Goal: Task Accomplishment & Management: Use online tool/utility

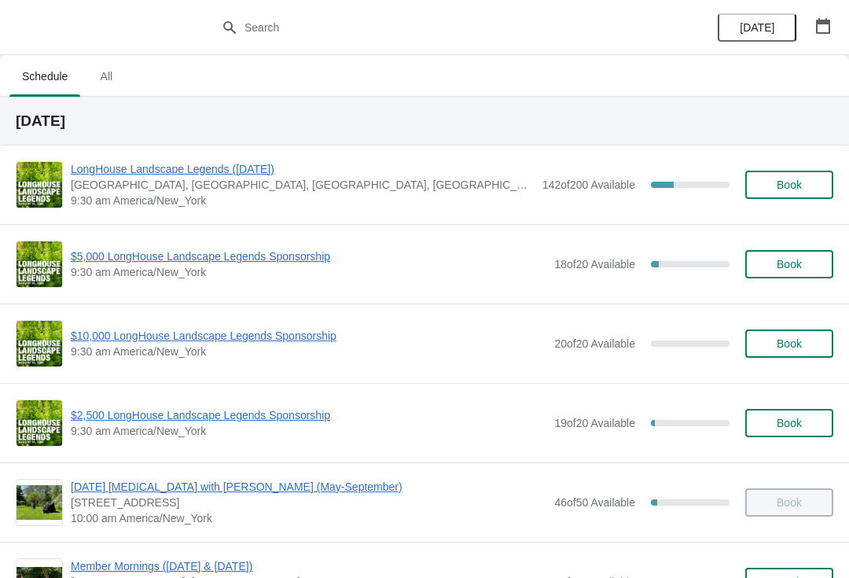
click at [103, 262] on span "$5,000 LongHouse Landscape Legends Sponsorship" at bounding box center [308, 256] width 475 height 16
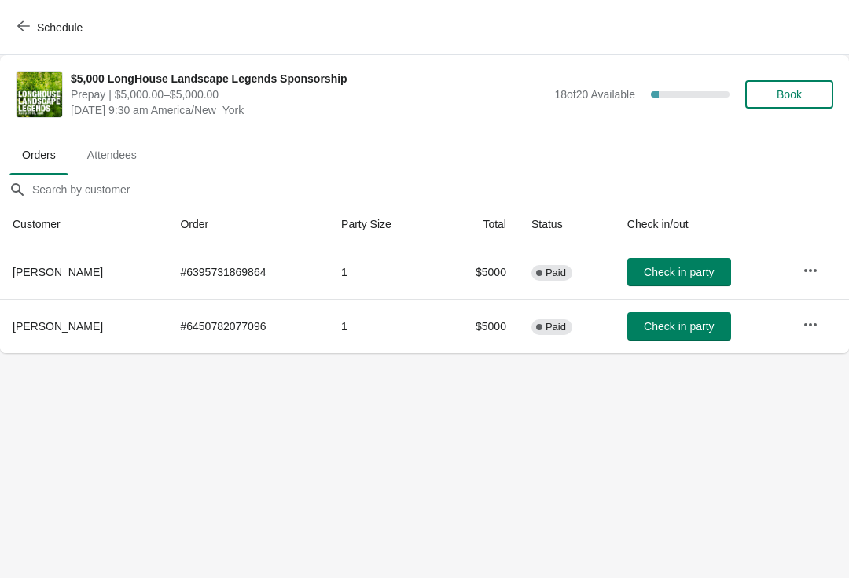
click at [33, 24] on span "Schedule" at bounding box center [51, 27] width 62 height 15
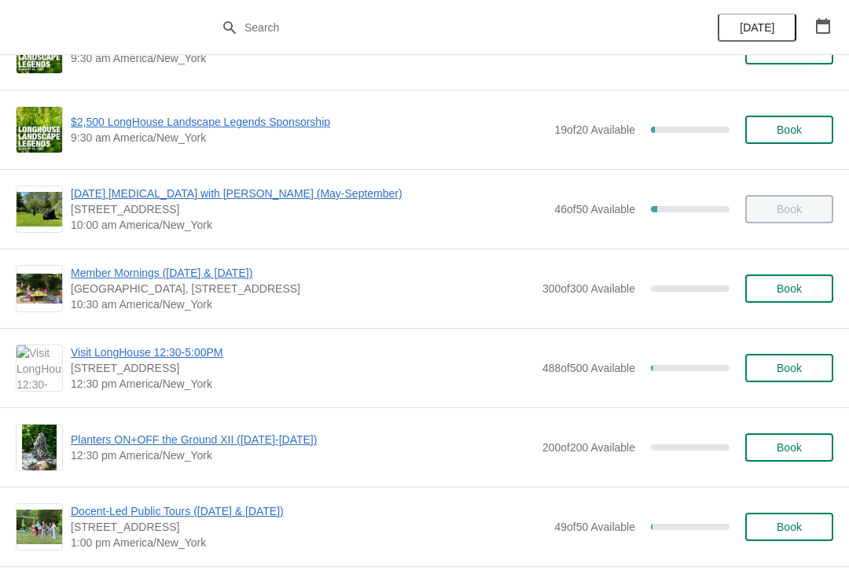
scroll to position [311, 0]
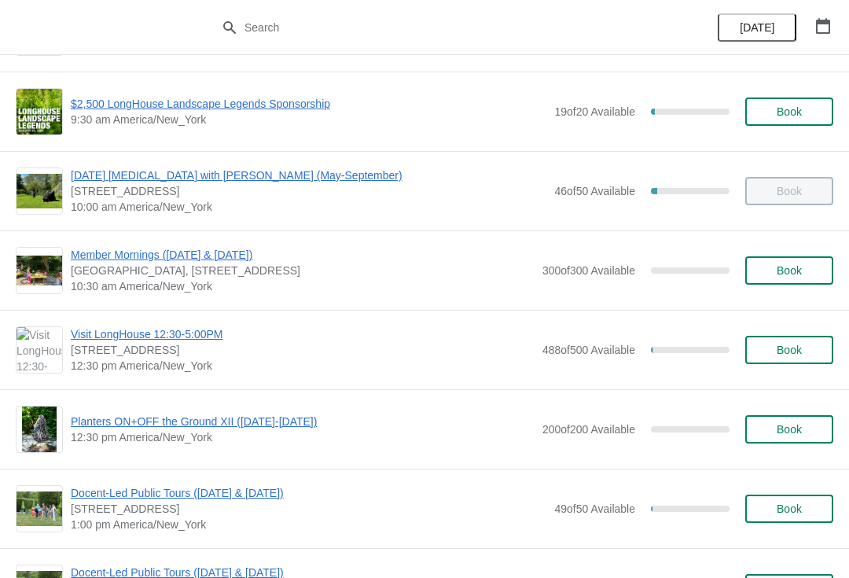
click at [112, 500] on span "Docent-Led Public Tours ([DATE] & [DATE])" at bounding box center [308, 493] width 475 height 16
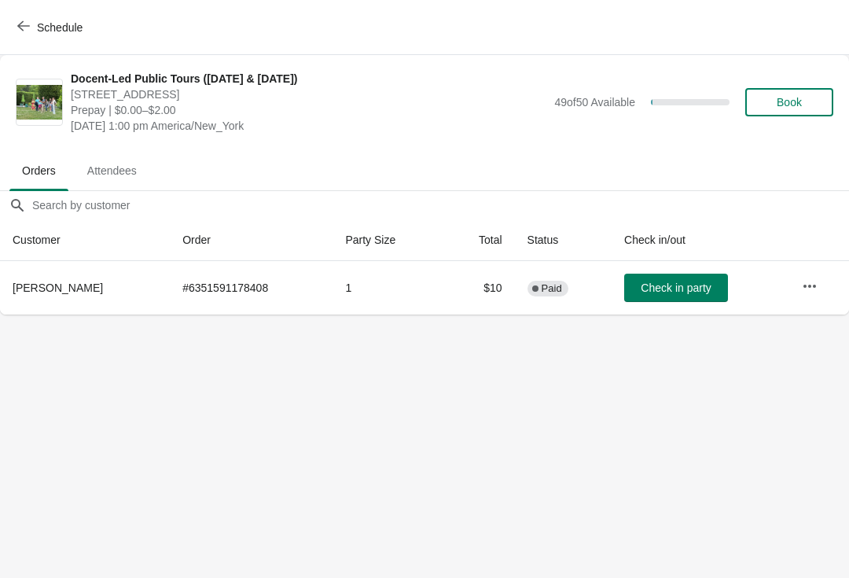
click at [700, 295] on button "Check in party" at bounding box center [676, 287] width 104 height 28
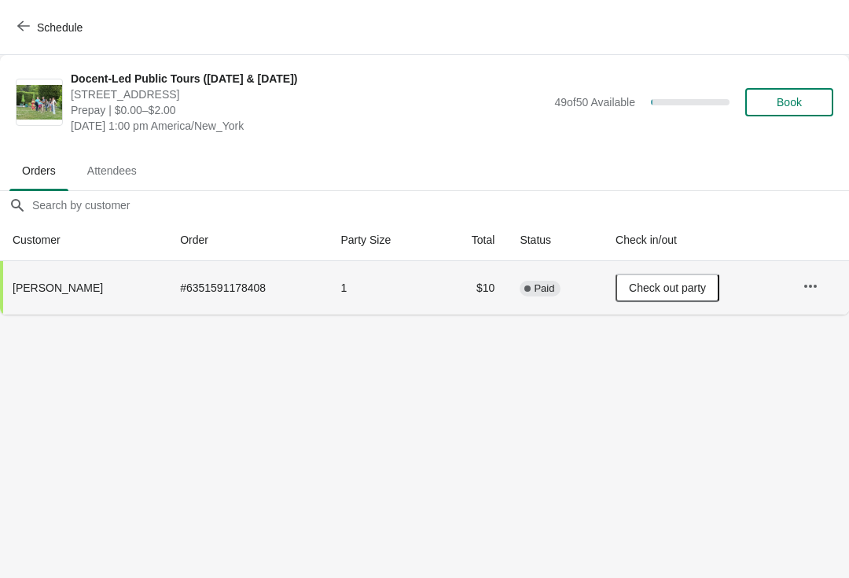
click at [9, 28] on button "Schedule" at bounding box center [51, 27] width 87 height 28
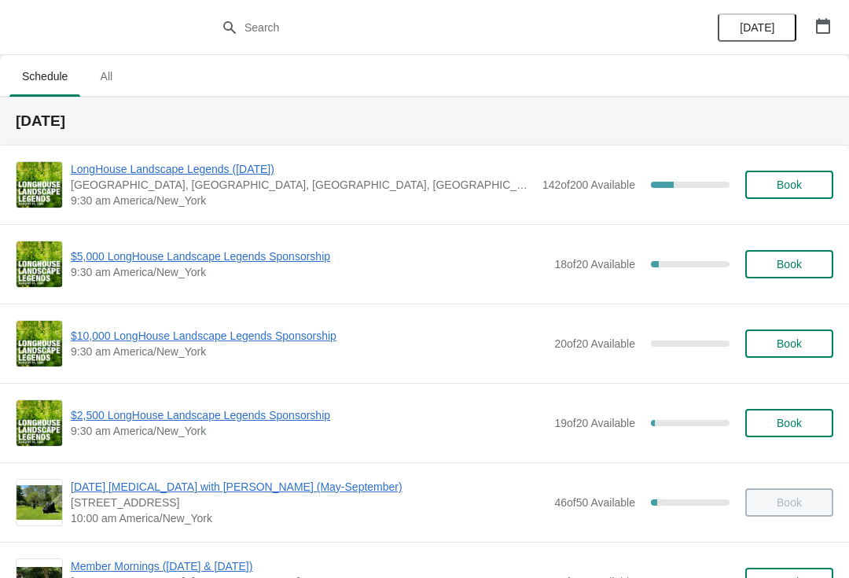
click at [116, 413] on span "$2,500 LongHouse Landscape Legends Sponsorship" at bounding box center [308, 415] width 475 height 16
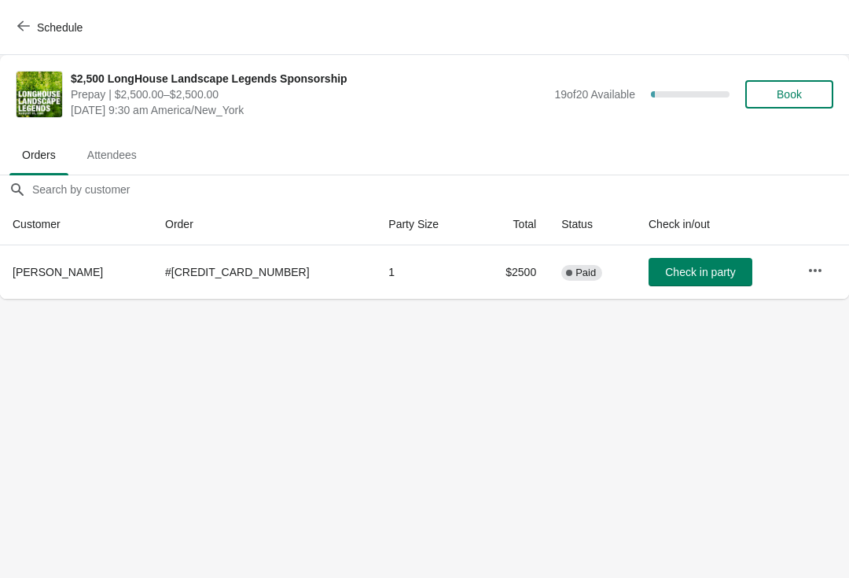
click at [28, 31] on icon "button" at bounding box center [23, 26] width 13 height 13
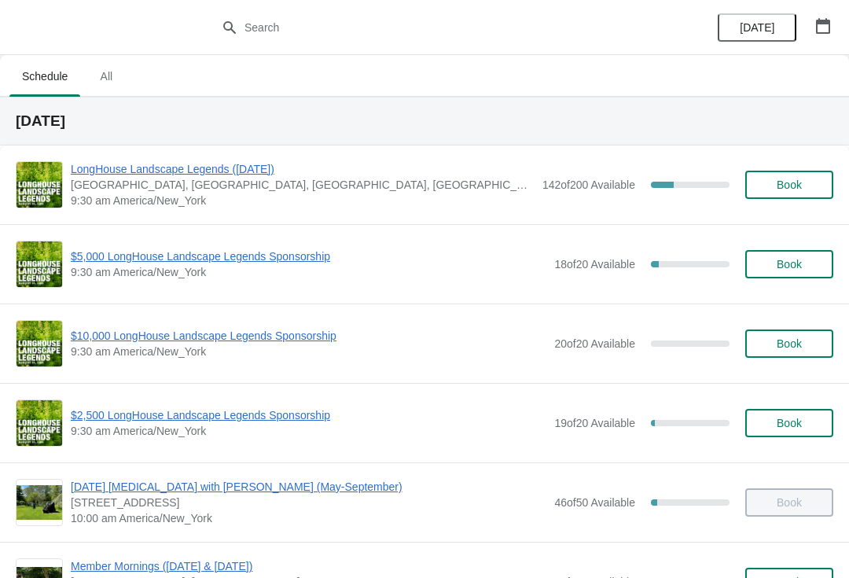
click at [139, 163] on span "LongHouse Landscape Legends ([DATE])" at bounding box center [303, 169] width 464 height 16
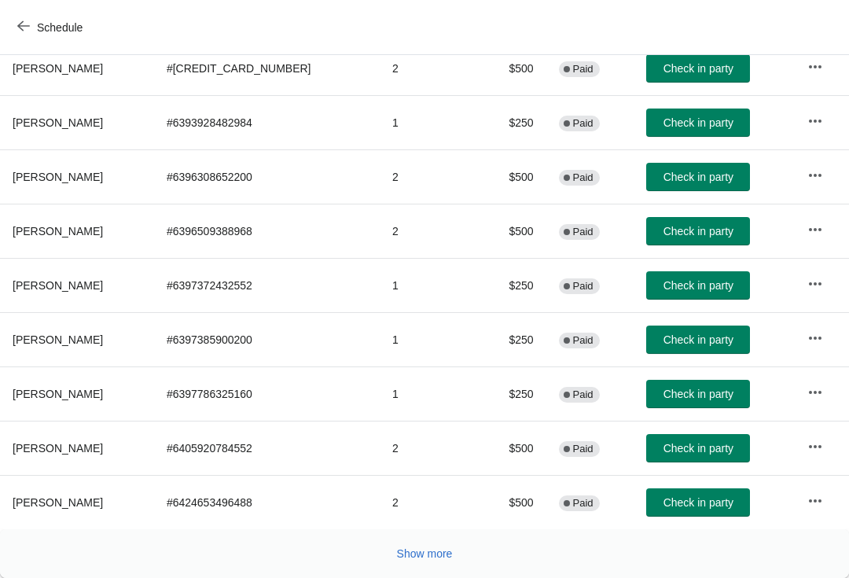
scroll to position [273, 0]
click at [412, 563] on button "Show more" at bounding box center [425, 553] width 68 height 28
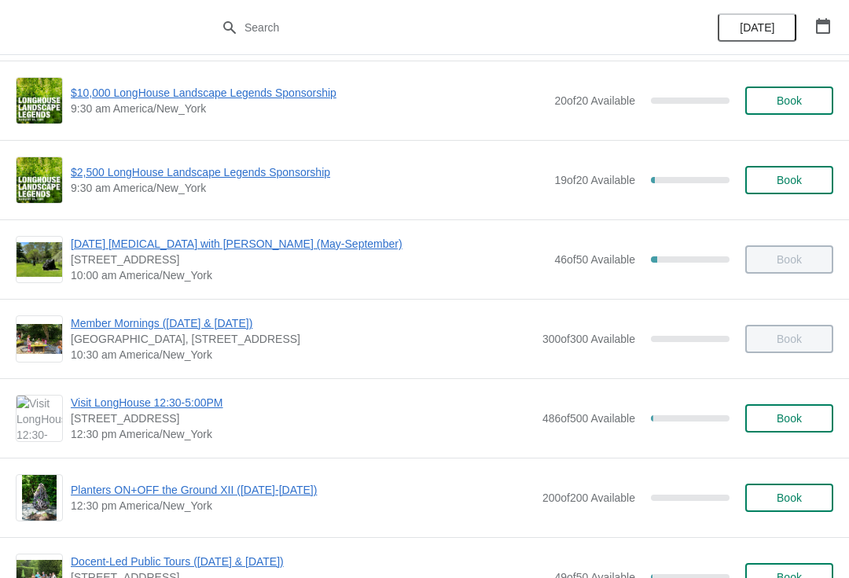
scroll to position [242, 0]
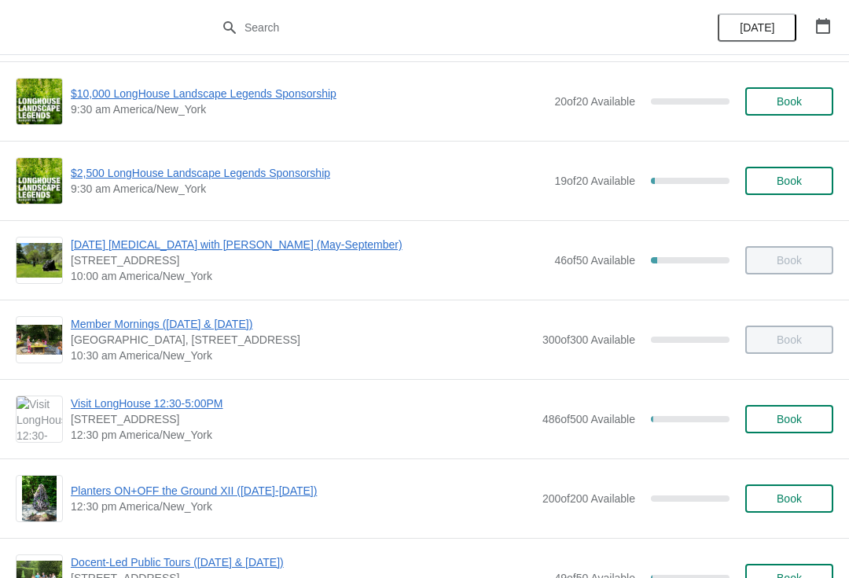
click at [119, 281] on span "10:00 am America/New_York" at bounding box center [308, 276] width 475 height 16
click at [118, 250] on span "[DATE] [MEDICAL_DATA] with [PERSON_NAME] (May-September)" at bounding box center [308, 245] width 475 height 16
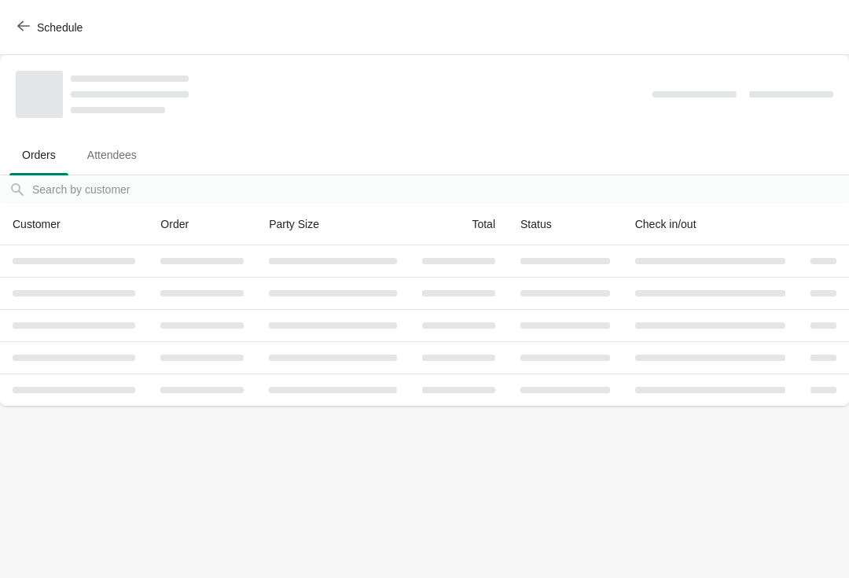
scroll to position [0, 0]
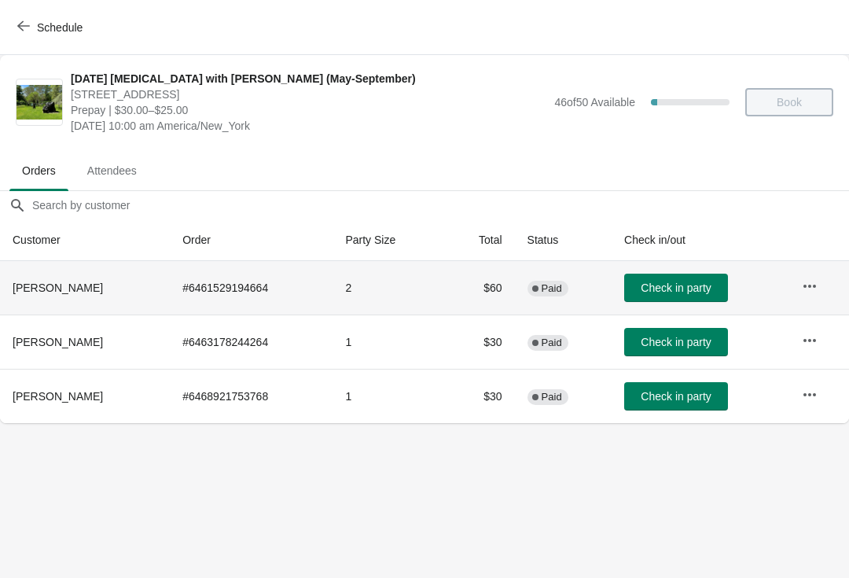
click at [687, 270] on td "Check in party" at bounding box center [700, 287] width 178 height 53
click at [679, 339] on span "Check in party" at bounding box center [675, 342] width 70 height 13
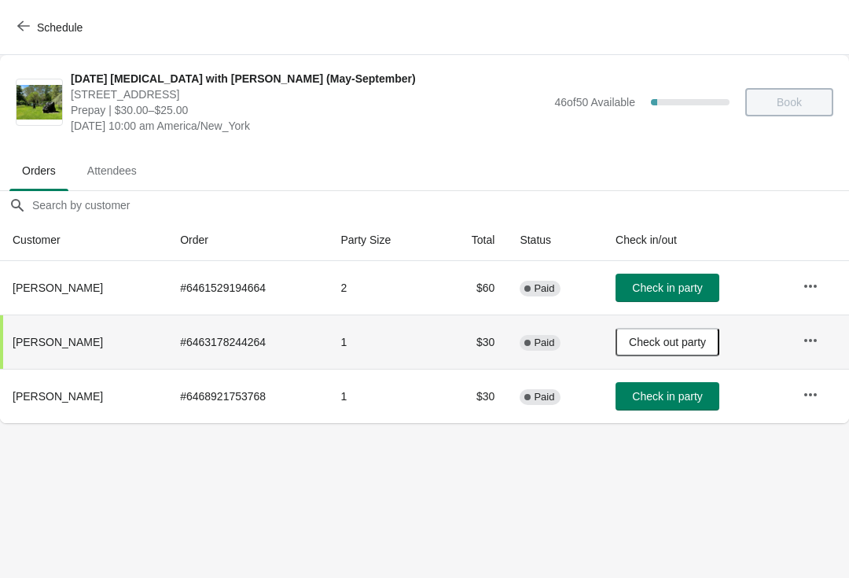
click at [684, 300] on button "Check in party" at bounding box center [667, 287] width 104 height 28
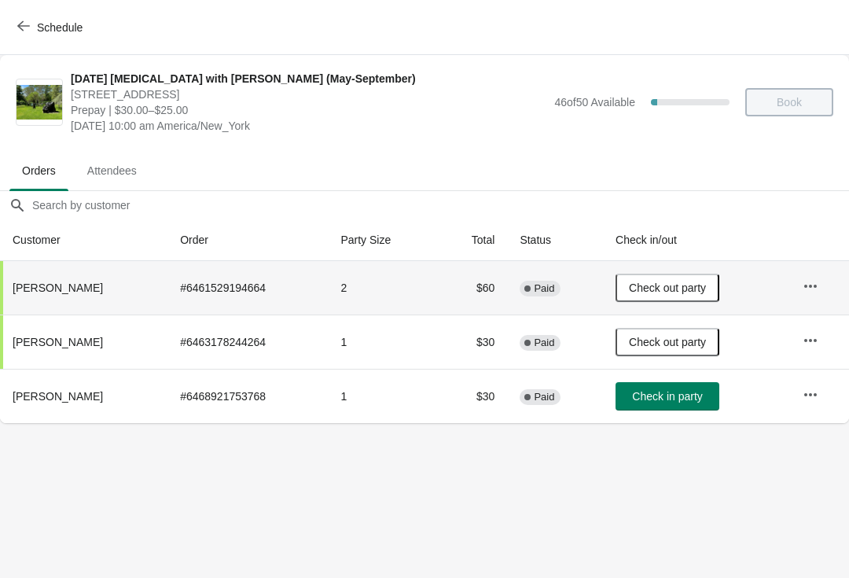
click at [680, 296] on button "Check out party" at bounding box center [667, 287] width 104 height 28
click at [692, 288] on span "Check in party" at bounding box center [667, 287] width 70 height 13
click at [695, 401] on span "Check in party" at bounding box center [667, 396] width 70 height 13
